Goal: Task Accomplishment & Management: Manage account settings

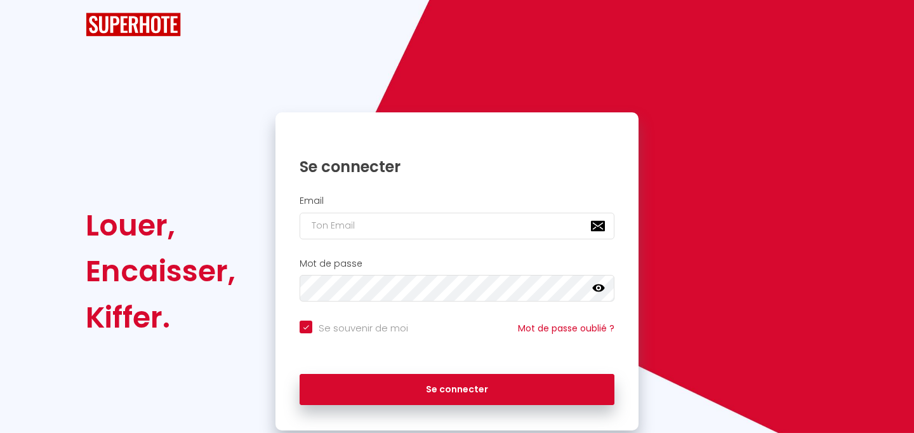
checkbox input "true"
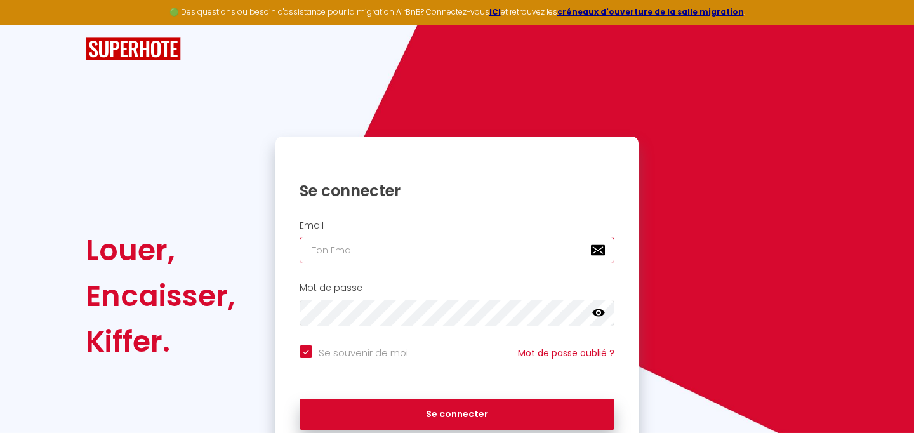
click at [371, 260] on input "email" at bounding box center [456, 250] width 315 height 27
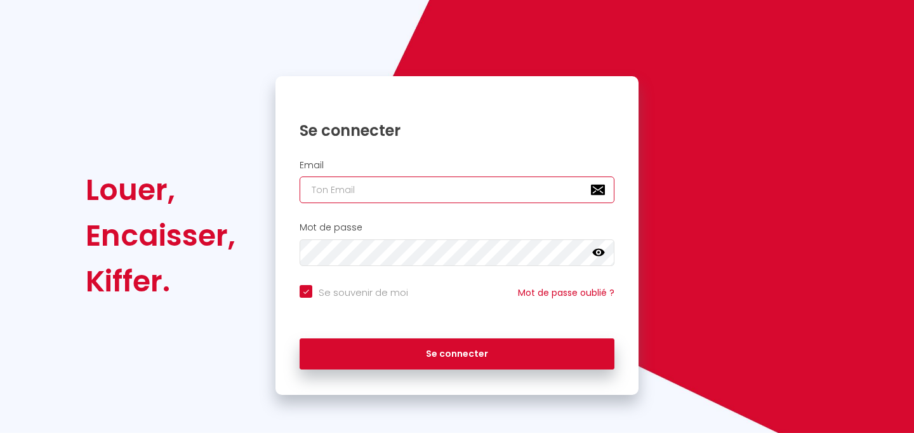
click at [378, 189] on input "email" at bounding box center [456, 189] width 315 height 27
type input "[EMAIL_ADDRESS][DOMAIN_NAME]"
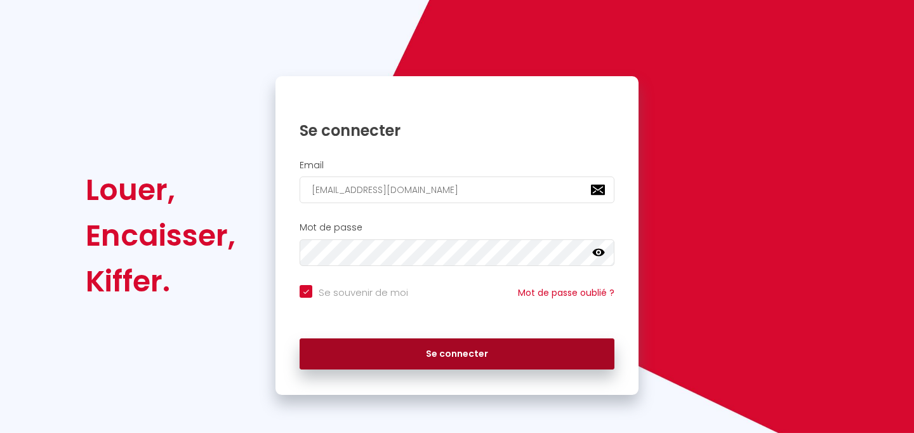
click at [394, 349] on button "Se connecter" at bounding box center [456, 354] width 315 height 32
checkbox input "true"
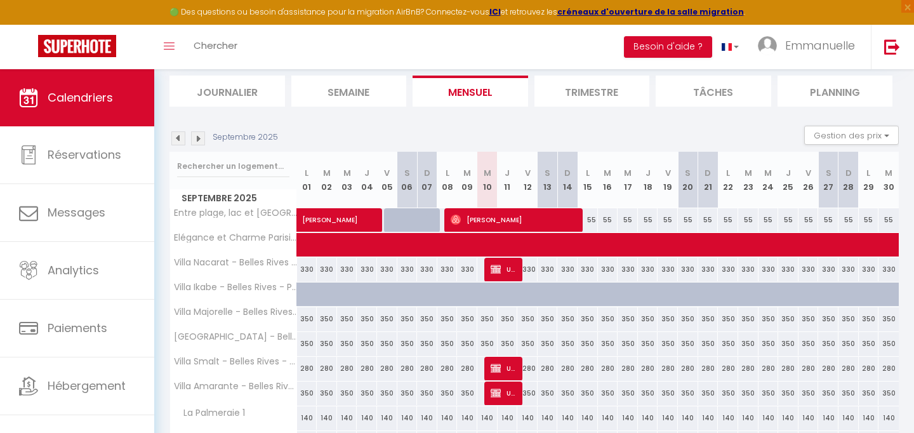
scroll to position [104, 0]
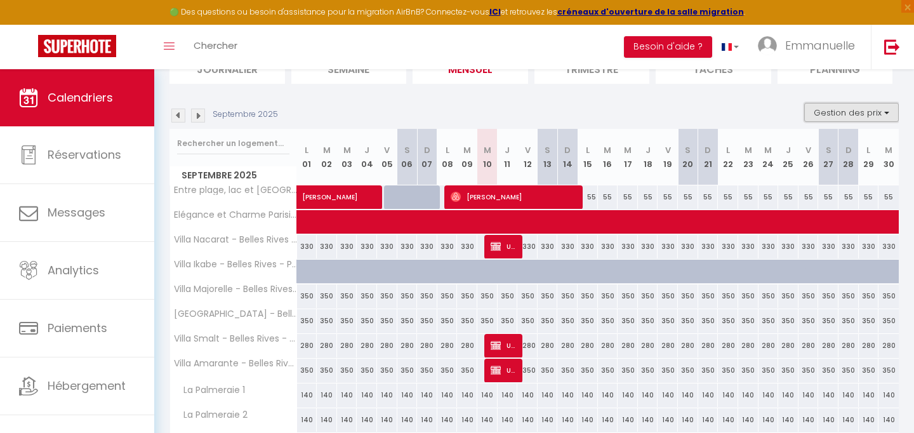
click at [839, 113] on button "Gestion des prix" at bounding box center [851, 112] width 95 height 19
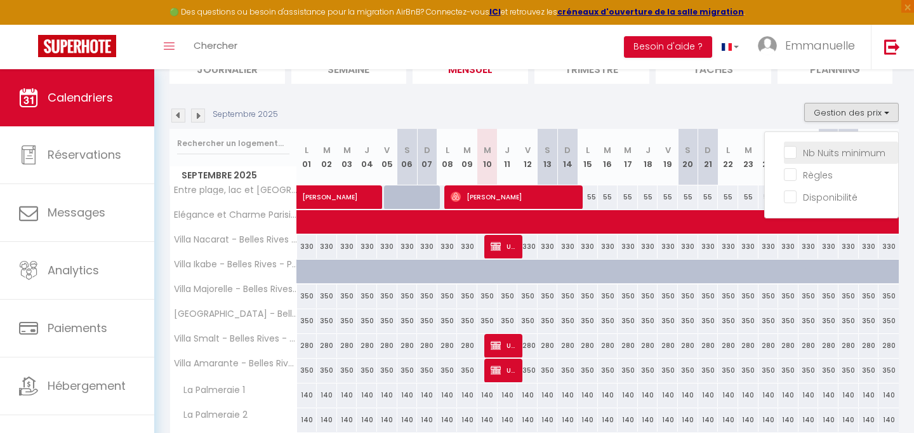
click at [794, 155] on input "Nb Nuits minimum" at bounding box center [841, 151] width 114 height 13
checkbox input "true"
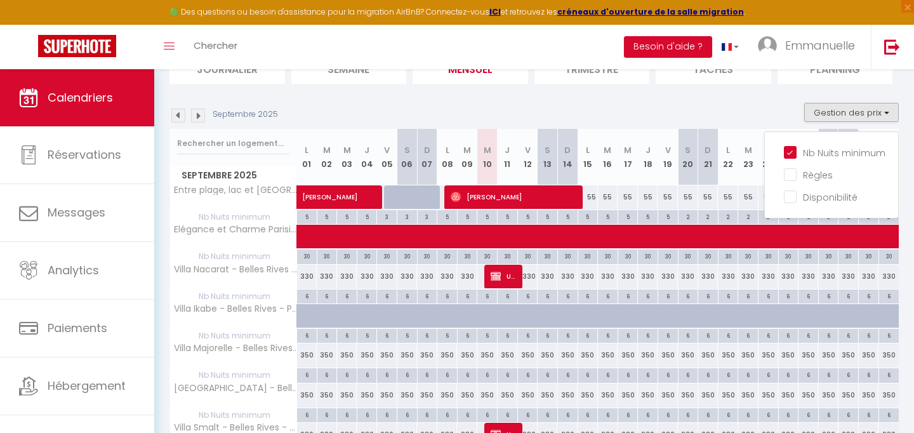
click at [195, 120] on img at bounding box center [198, 115] width 14 height 14
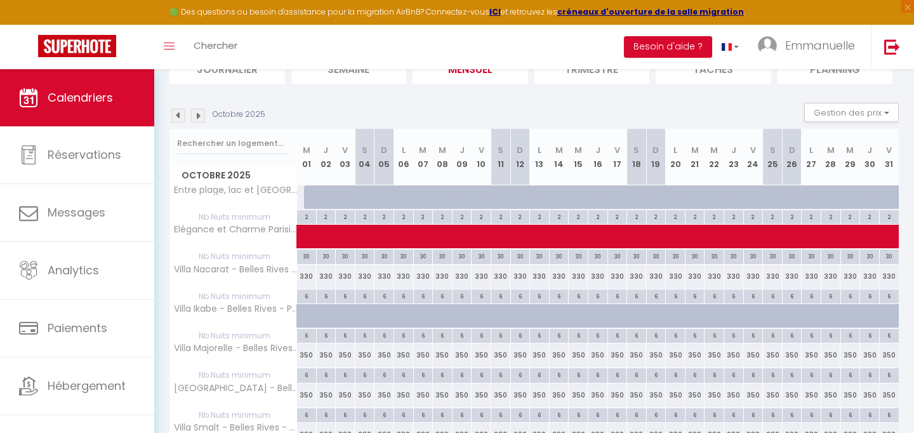
click at [195, 120] on img at bounding box center [198, 115] width 14 height 14
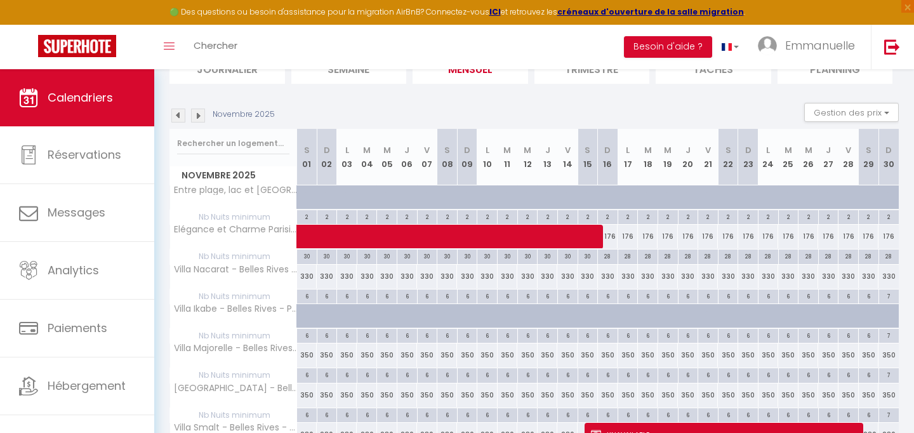
click at [607, 258] on div "28" at bounding box center [608, 255] width 20 height 12
type input "28"
type input "Dim 16 Novembre 2025"
type input "Lun 17 Novembre 2025"
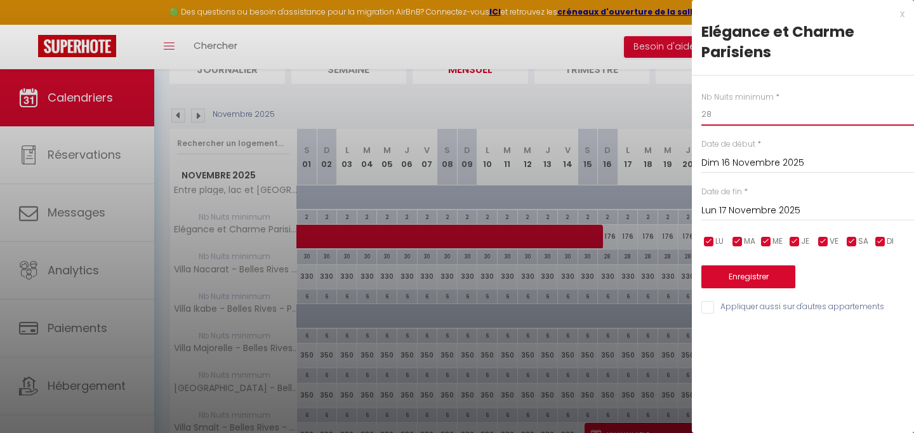
click at [723, 113] on input "28" at bounding box center [807, 114] width 213 height 23
type input "27"
click at [745, 207] on input "Lun 17 Novembre 2025" at bounding box center [807, 210] width 213 height 16
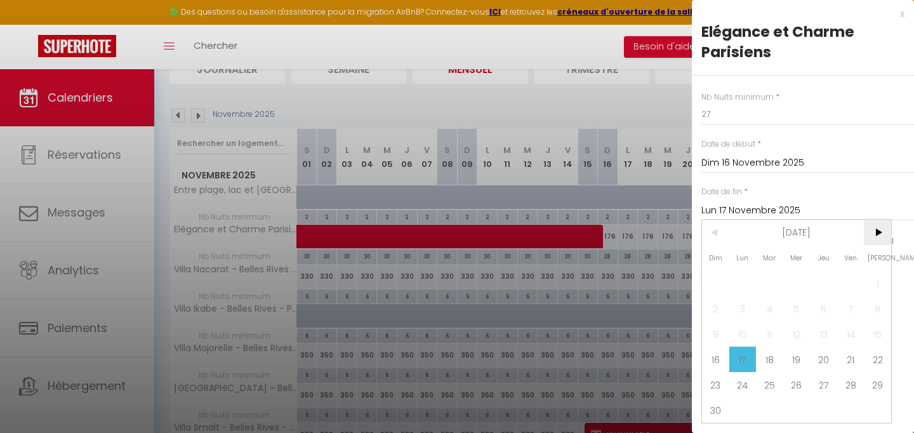
click at [871, 234] on span ">" at bounding box center [877, 232] width 27 height 25
click at [704, 227] on span "<" at bounding box center [715, 232] width 27 height 25
click at [775, 330] on span "16" at bounding box center [769, 333] width 27 height 25
type input "[DATE]"
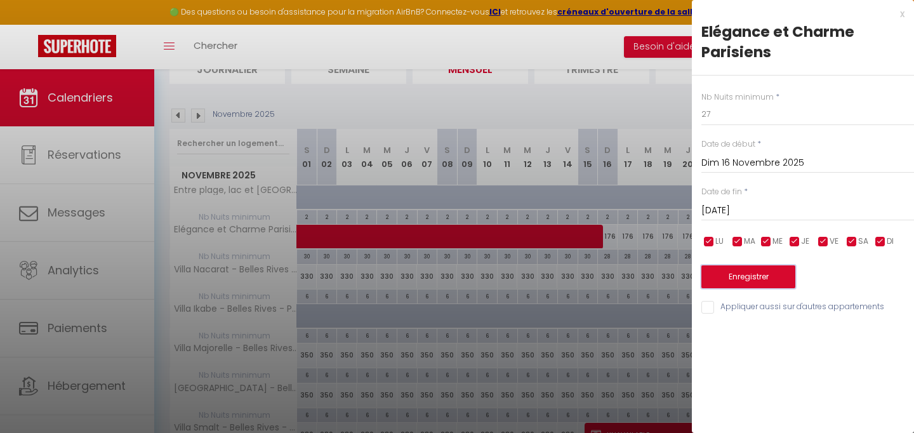
click at [770, 279] on button "Enregistrer" at bounding box center [748, 276] width 94 height 23
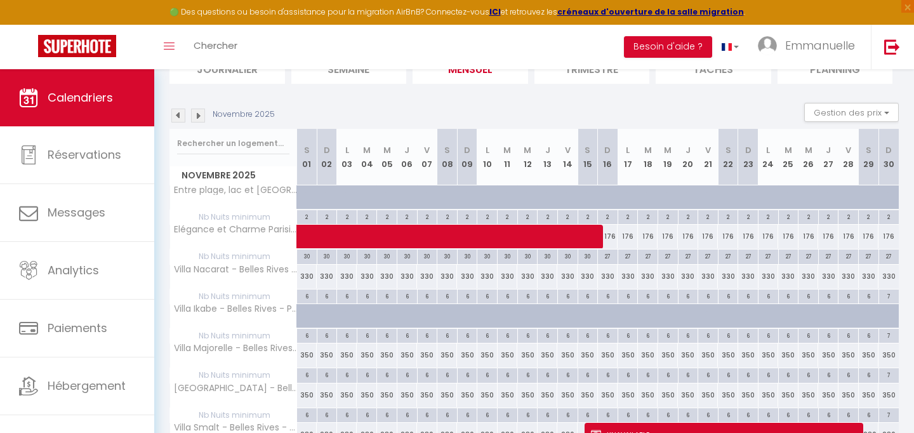
click at [201, 112] on img at bounding box center [198, 115] width 14 height 14
